Goal: Find specific page/section: Find specific page/section

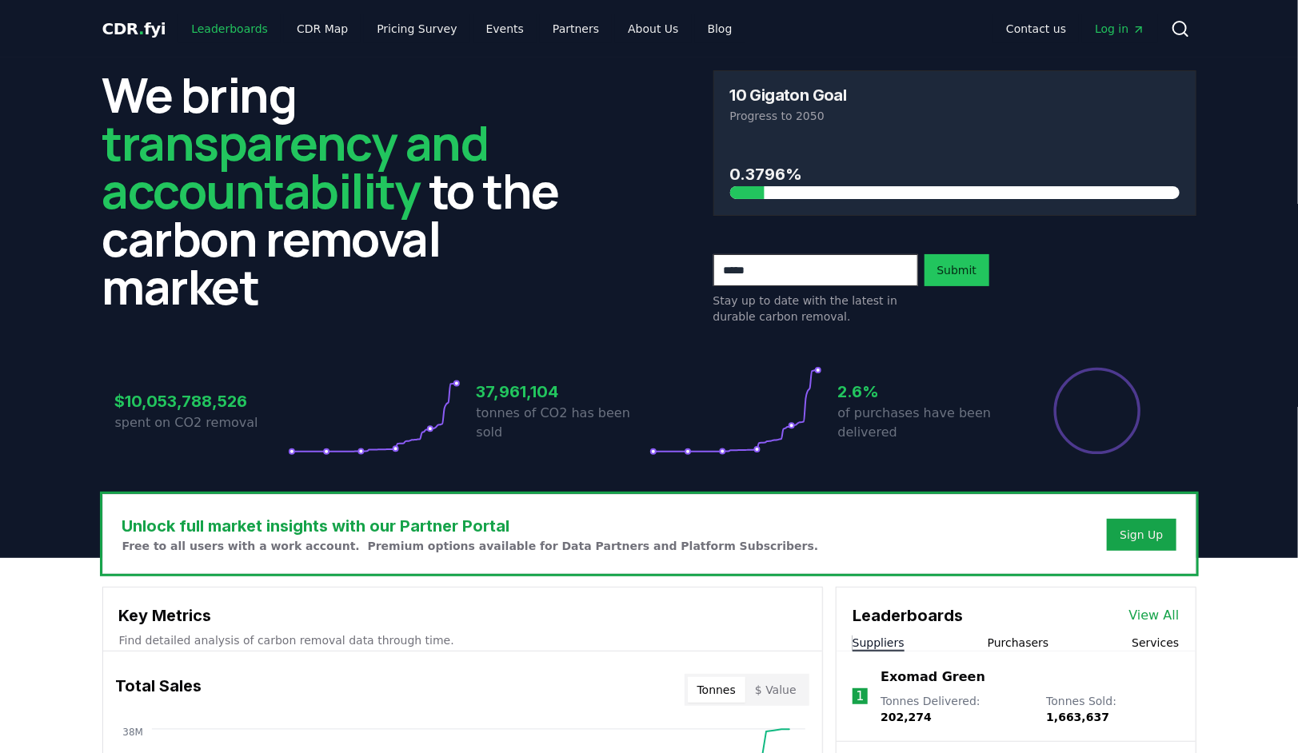
click at [198, 29] on link "Leaderboards" at bounding box center [229, 28] width 102 height 29
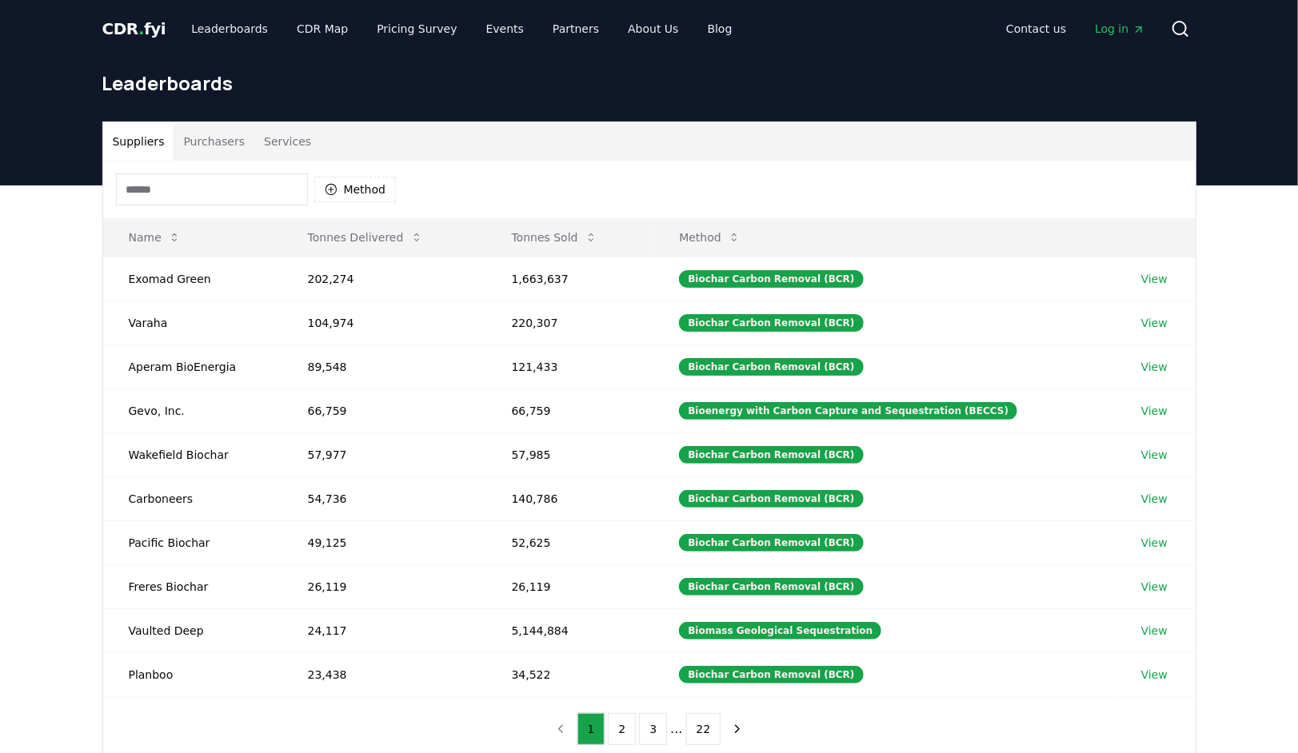
click at [171, 194] on input at bounding box center [212, 190] width 192 height 32
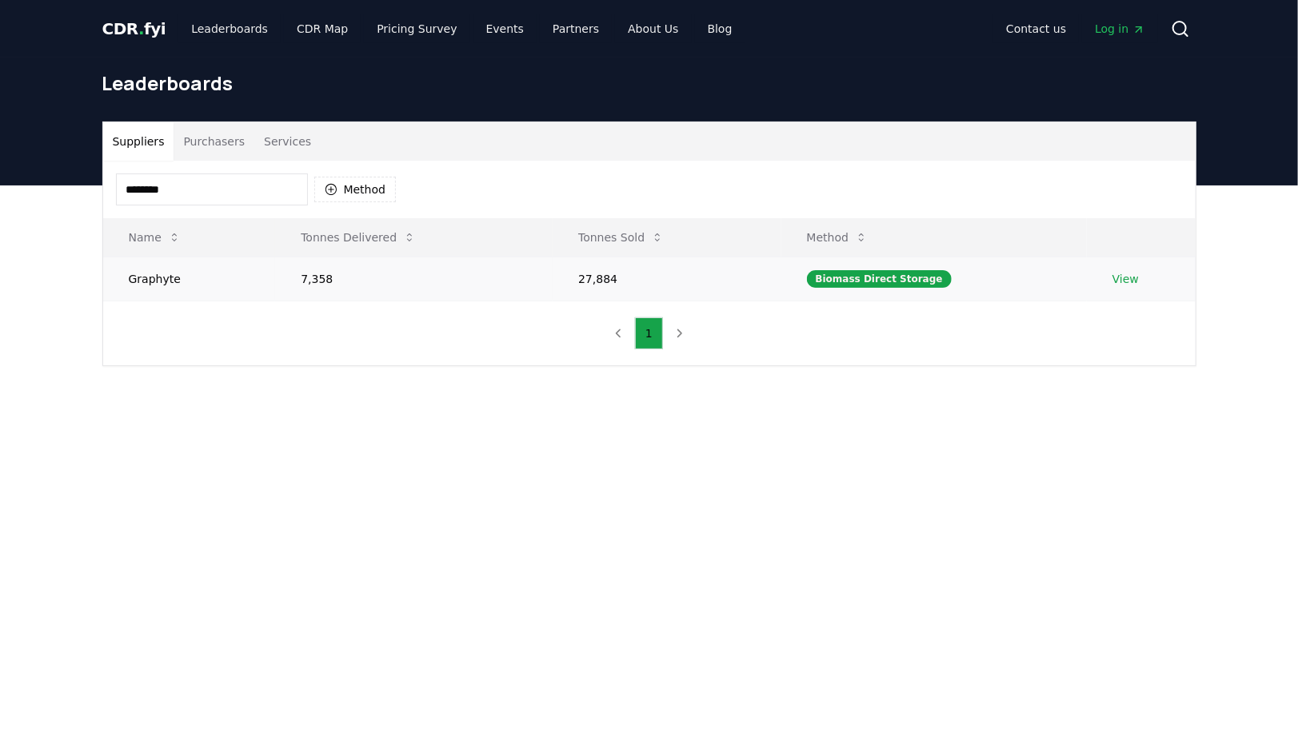
type input "********"
click at [1112, 276] on link "View" at bounding box center [1125, 279] width 26 height 16
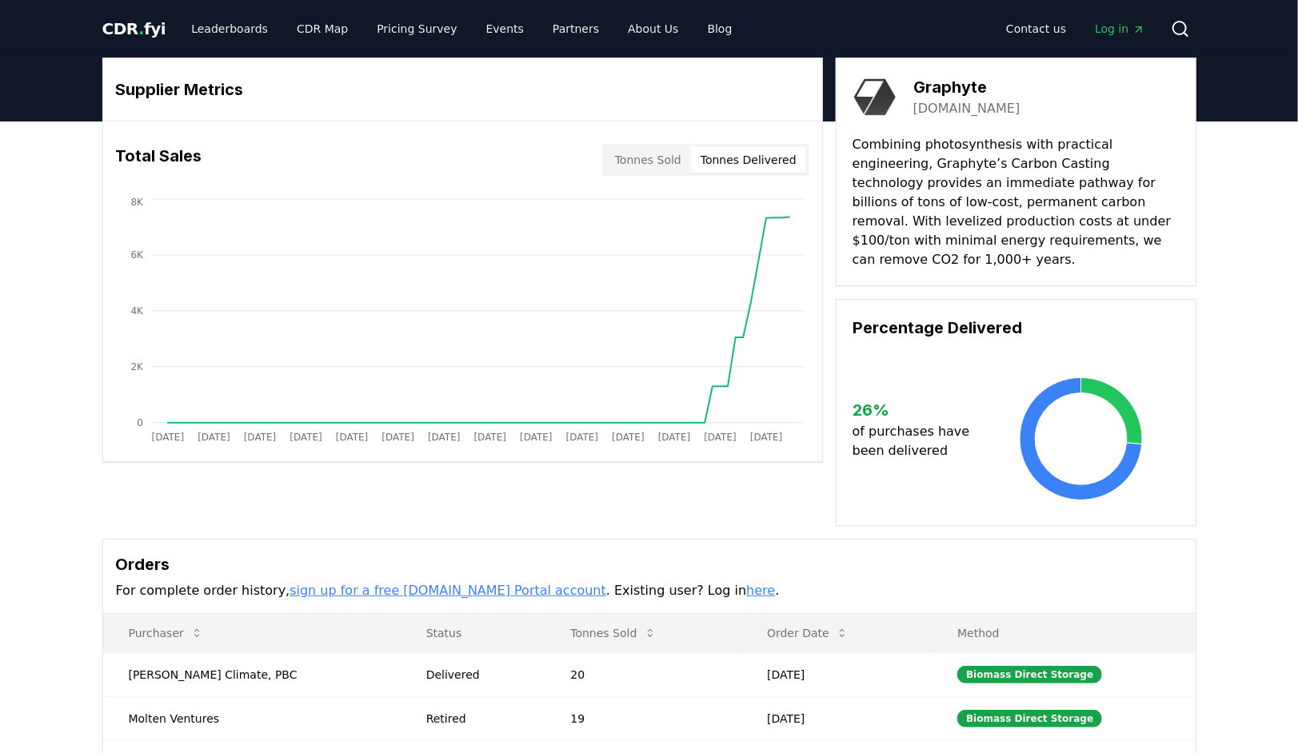
click at [746, 170] on button "Tonnes Delivered" at bounding box center [748, 160] width 115 height 26
click at [651, 157] on button "Tonnes Sold" at bounding box center [648, 160] width 86 height 26
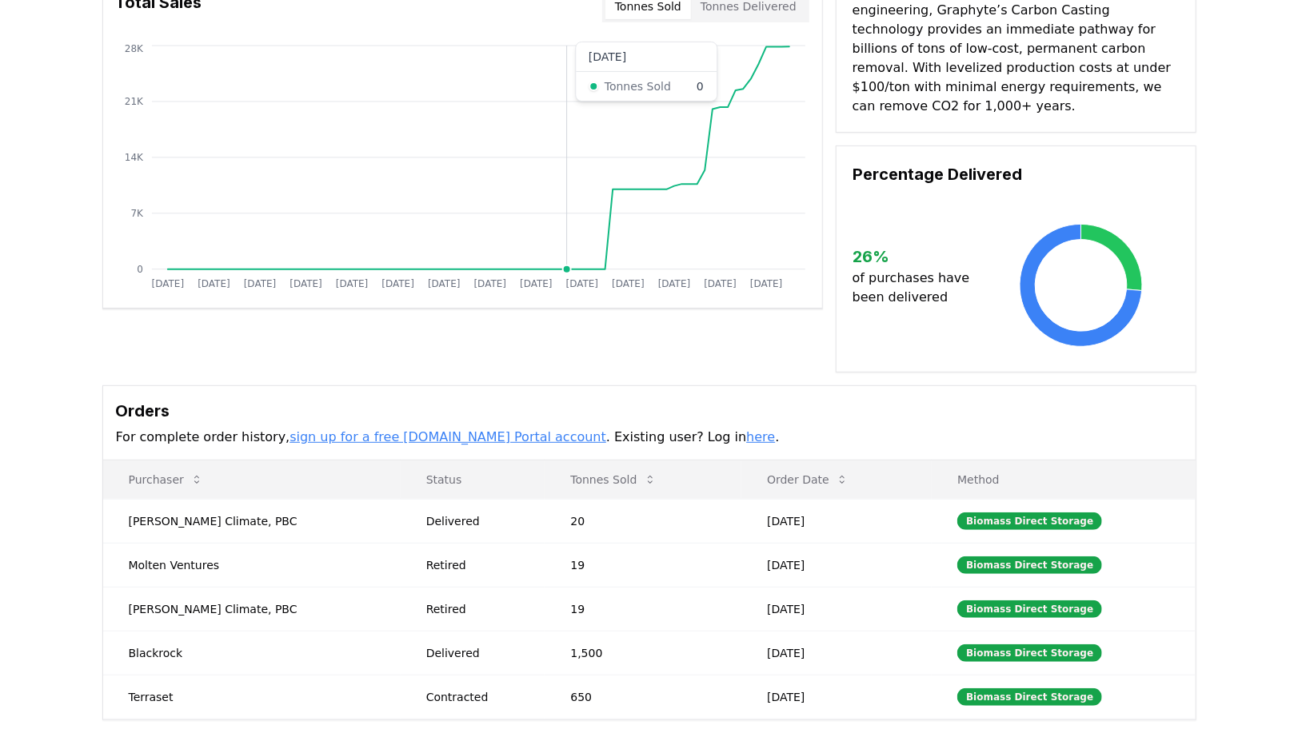
scroll to position [154, 0]
